Goal: Task Accomplishment & Management: Manage account settings

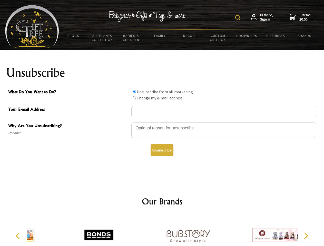
click at [239, 18] on img at bounding box center [237, 17] width 5 height 5
click at [162, 122] on div at bounding box center [223, 131] width 185 height 18
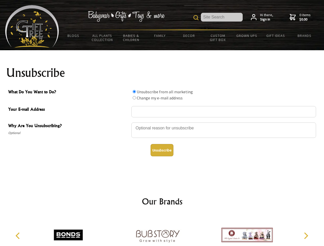
click at [134, 92] on input "What Do You Want to Do?" at bounding box center [134, 91] width 3 height 3
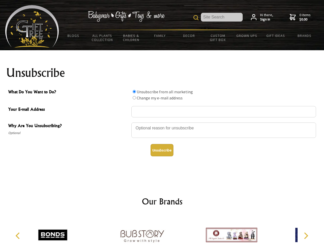
click at [134, 98] on input "What Do You Want to Do?" at bounding box center [134, 97] width 3 height 3
radio input "true"
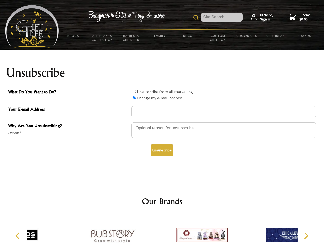
click at [162, 150] on button "Unsubscribe" at bounding box center [162, 150] width 23 height 12
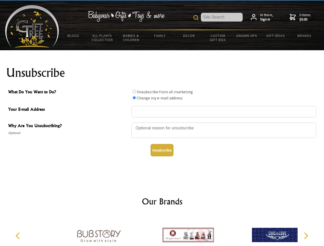
click at [162, 231] on img at bounding box center [187, 235] width 51 height 38
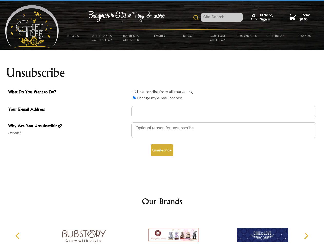
click at [18, 236] on icon "Previous" at bounding box center [18, 236] width 7 height 7
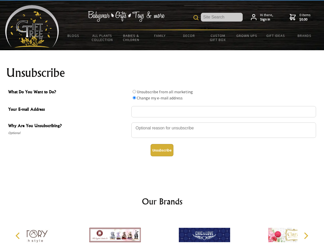
click at [306, 236] on icon "Next" at bounding box center [305, 236] width 7 height 7
